Goal: Complete application form

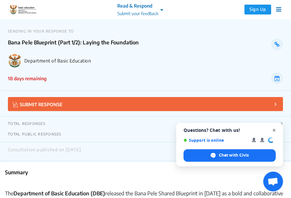
click at [274, 131] on span "Close chat" at bounding box center [274, 130] width 8 height 8
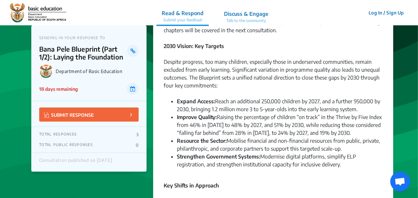
scroll to position [162, 0]
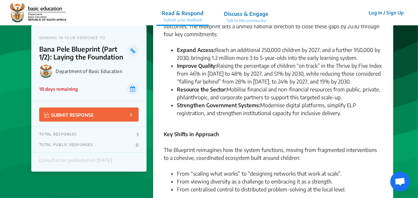
click at [291, 178] on li "From viewing diversity as a challenge to embracing it as a strength." at bounding box center [280, 182] width 206 height 8
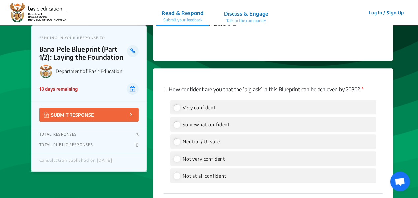
scroll to position [898, 0]
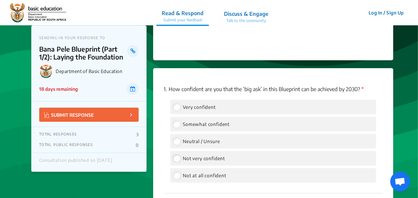
click at [178, 155] on input "Not very confident" at bounding box center [176, 158] width 6 height 6
radio input "true"
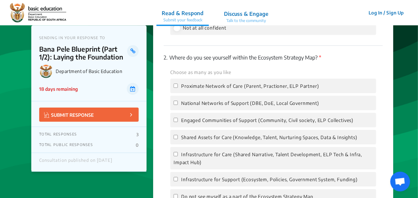
scroll to position [1042, 0]
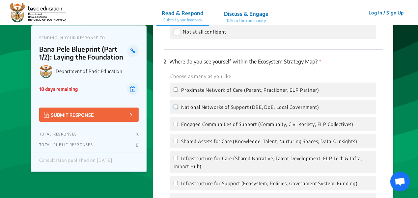
click at [174, 105] on input "National Networks of Support (DBE, DoE, Local Government)" at bounding box center [175, 107] width 4 height 4
checkbox input "true"
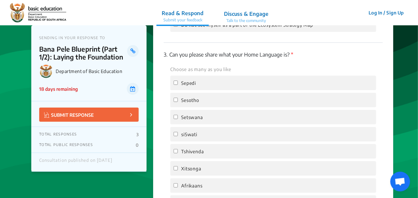
scroll to position [1219, 0]
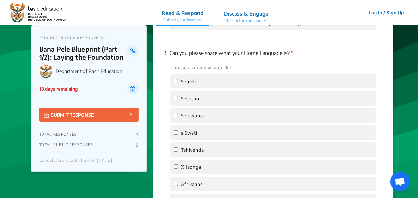
click at [176, 150] on div "Choose as many as you like [PERSON_NAME] siSwati Tshivenda Xitsonga Afrikaans E…" at bounding box center [273, 162] width 219 height 196
click at [177, 165] on input "Xitsonga" at bounding box center [175, 167] width 4 height 4
checkbox input "true"
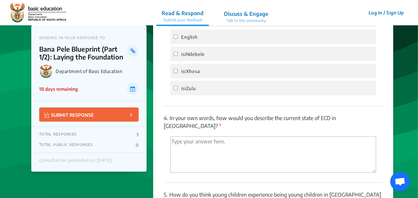
scroll to position [1393, 0]
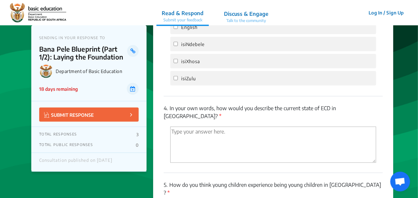
click at [291, 181] on p "5. How do you think young children experience being young children in [GEOGRAPH…" at bounding box center [273, 189] width 219 height 16
drag, startPoint x: 177, startPoint y: 159, endPoint x: 353, endPoint y: 176, distance: 176.9
drag, startPoint x: 353, startPoint y: 176, endPoint x: 277, endPoint y: 128, distance: 89.6
click at [277, 128] on textarea "'Type your answer here.' | translate" at bounding box center [273, 145] width 206 height 36
click at [200, 127] on textarea "'Type your answer here.' | translate" at bounding box center [273, 145] width 206 height 36
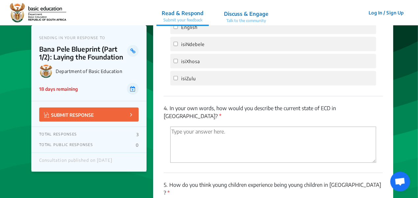
type textarea "s"
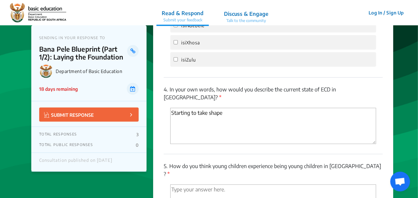
scroll to position [1448, 0]
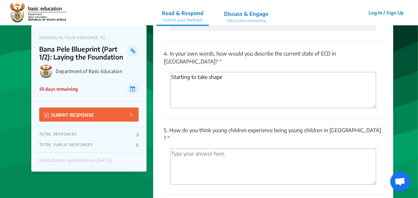
type textarea "Starting to take shape"
click at [178, 149] on textarea "'Type your answer here.' | translate" at bounding box center [273, 167] width 206 height 36
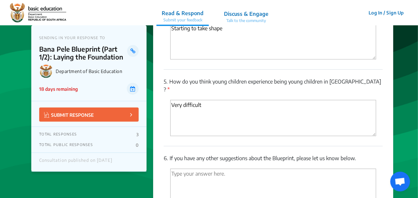
scroll to position [1498, 0]
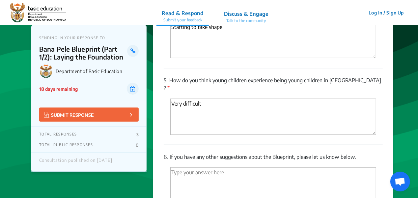
type textarea "Very difficult"
click at [194, 168] on textarea "'Type your answer here.' | translate" at bounding box center [273, 186] width 206 height 36
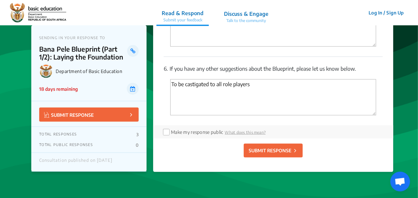
scroll to position [1587, 0]
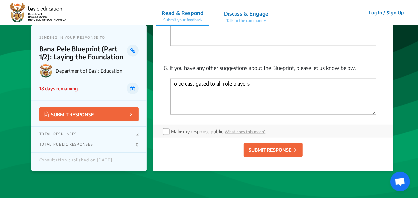
type textarea "To be castigated to all role players"
click at [169, 127] on div "Make my response public What does this mean?" at bounding box center [214, 131] width 102 height 8
click at [166, 128] on input "checkbox" at bounding box center [165, 130] width 5 height 5
checkbox input "true"
click at [279, 146] on p "SUBMIT RESPONSE" at bounding box center [269, 149] width 43 height 7
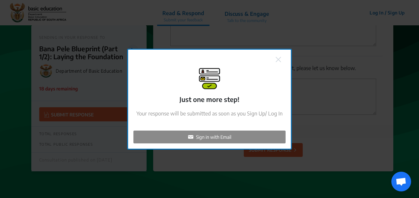
checkbox input "false"
click at [222, 137] on p "Sign in with Email" at bounding box center [213, 137] width 35 height 7
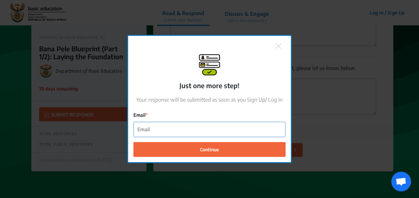
click at [159, 133] on input "Email" at bounding box center [209, 129] width 151 height 15
type input "[EMAIL_ADDRESS][DOMAIN_NAME]"
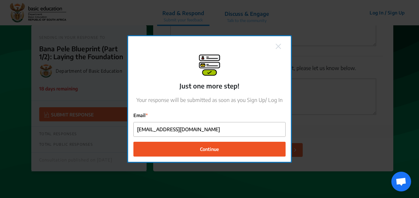
click at [207, 150] on span "Continue" at bounding box center [209, 149] width 19 height 7
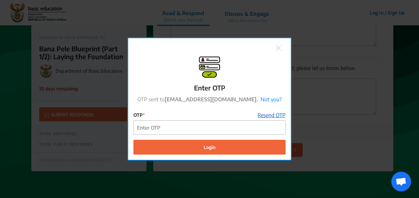
click at [268, 114] on link "Resend OTP" at bounding box center [271, 115] width 28 height 8
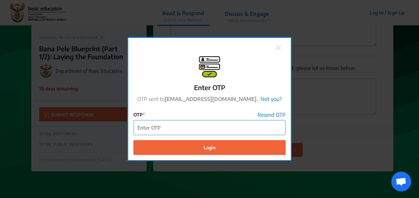
click at [152, 131] on input "OTP" at bounding box center [209, 127] width 151 height 15
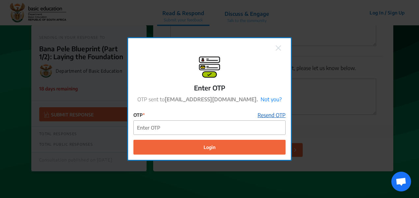
click at [264, 113] on link "Resend OTP" at bounding box center [271, 115] width 28 height 8
click at [276, 49] on img at bounding box center [277, 47] width 5 height 5
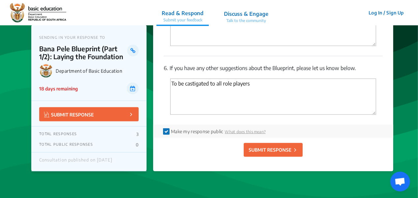
click at [269, 146] on p "SUBMIT RESPONSE" at bounding box center [269, 149] width 43 height 7
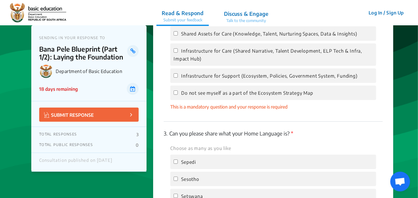
scroll to position [1149, 0]
click at [178, 72] on label "Infrastructure for Support (Ecosystem, Policies, Government System, Funding)" at bounding box center [265, 76] width 184 height 8
click at [178, 74] on input "Infrastructure for Support (Ecosystem, Policies, Government System, Funding)" at bounding box center [175, 76] width 4 height 4
checkbox input "true"
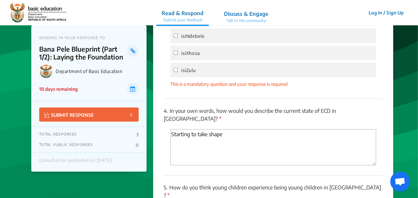
scroll to position [1399, 0]
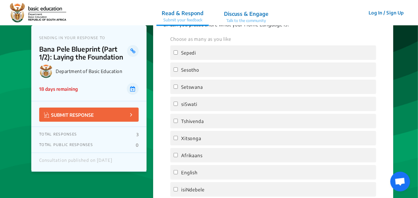
scroll to position [1251, 0]
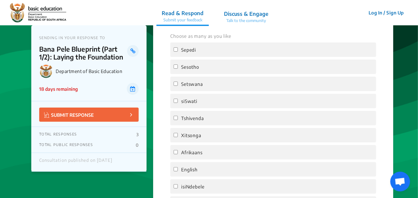
click at [177, 133] on input "Xitsonga" at bounding box center [175, 135] width 4 height 4
checkbox input "true"
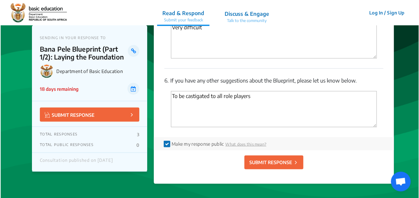
scroll to position [1574, 0]
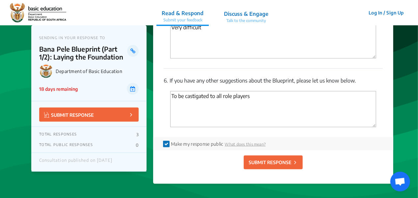
click at [278, 159] on p "SUBMIT RESPONSE" at bounding box center [269, 162] width 43 height 7
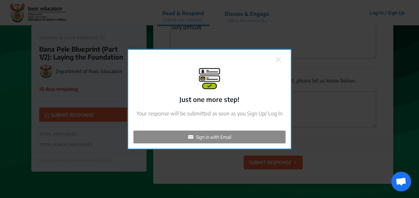
click at [226, 137] on p "Sign in with Email" at bounding box center [213, 137] width 35 height 7
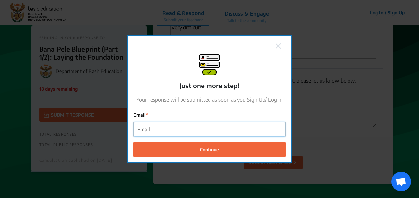
click at [178, 130] on input "Email" at bounding box center [209, 129] width 151 height 15
type input "[EMAIL_ADDRESS][DOMAIN_NAME]"
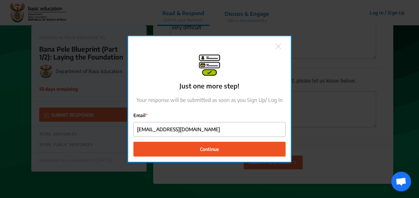
click at [210, 151] on span "Continue" at bounding box center [209, 149] width 19 height 7
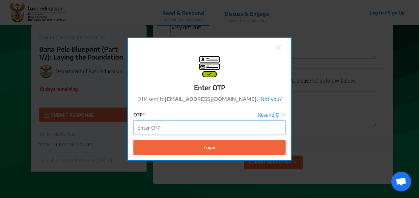
click at [163, 125] on input "OTP" at bounding box center [209, 127] width 151 height 15
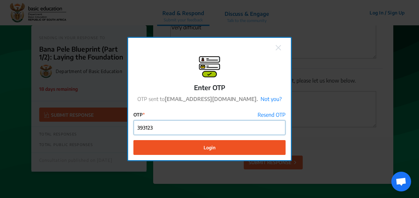
type input "393123"
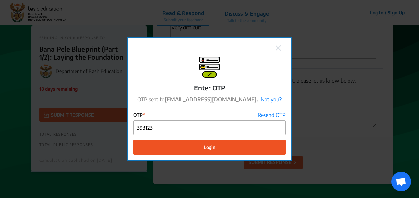
click at [219, 150] on button "Login" at bounding box center [209, 147] width 152 height 15
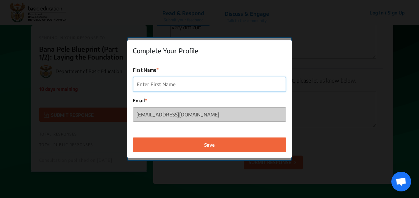
click at [165, 89] on input "First Name" at bounding box center [209, 84] width 153 height 15
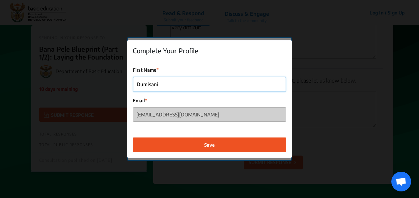
type input "Dumisani"
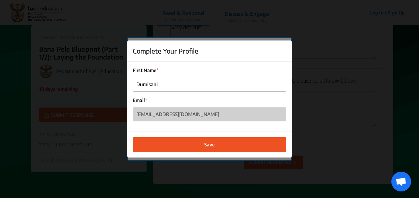
click at [217, 145] on button "Save" at bounding box center [209, 144] width 153 height 15
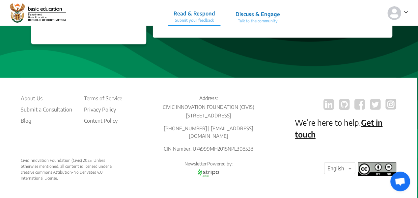
scroll to position [168, 0]
